Goal: Transaction & Acquisition: Purchase product/service

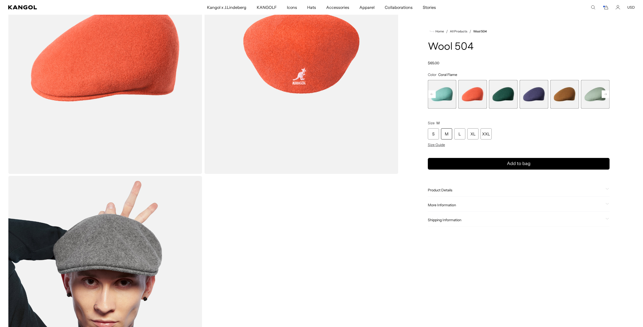
scroll to position [0, 104]
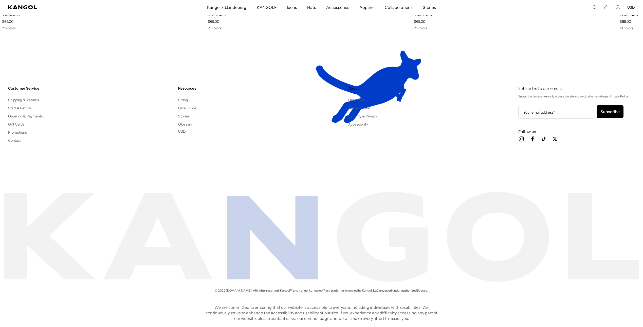
scroll to position [0, 104]
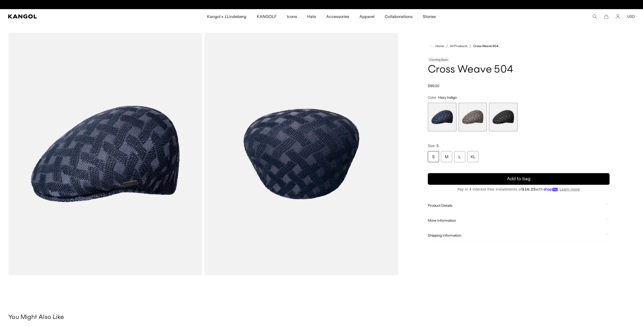
click at [495, 118] on span "3 of 3" at bounding box center [503, 117] width 29 height 29
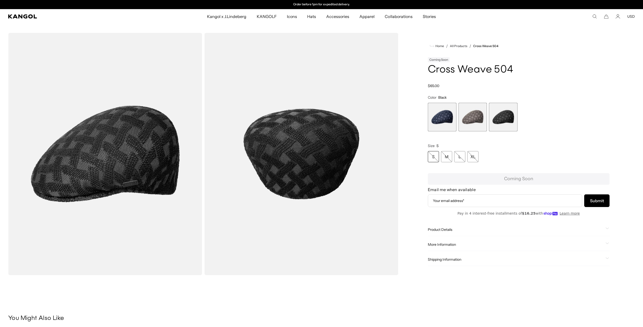
click at [406, 117] on div "Home / All Products / Cross Weave 504 Coming Soon Cross Weave 504 Regular price…" at bounding box center [518, 155] width 232 height 244
click at [454, 111] on span "1 of 3" at bounding box center [442, 117] width 29 height 29
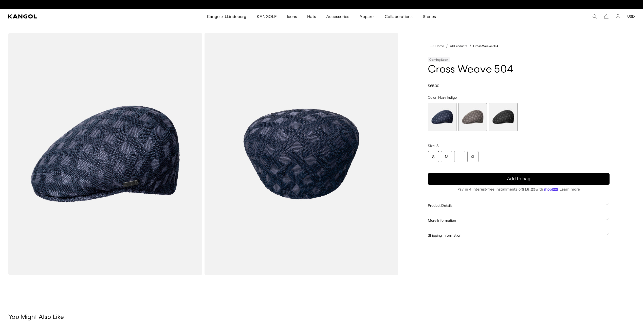
scroll to position [0, 104]
